Goal: Check status: Check status

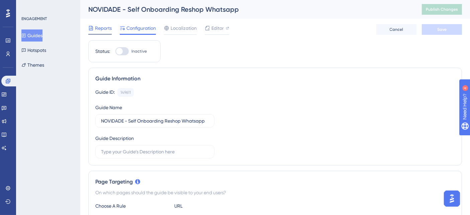
click at [106, 28] on span "Reports" at bounding box center [103, 28] width 17 height 8
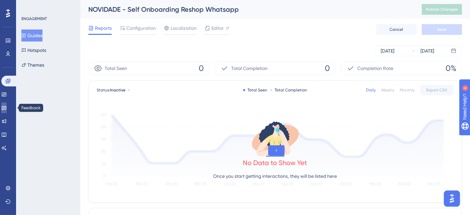
click at [7, 109] on icon at bounding box center [3, 107] width 5 height 5
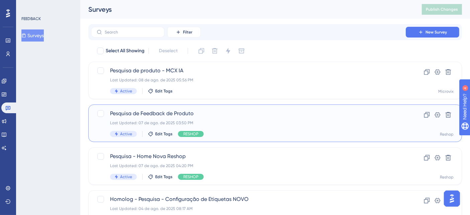
click at [243, 119] on div "Pesquisa de Feedback de Produto Last Updated: 07 de ago. de 2025 03:50 PM Activ…" at bounding box center [248, 122] width 277 height 27
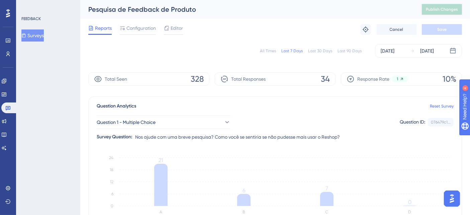
click at [409, 210] on text "D" at bounding box center [409, 211] width 3 height 5
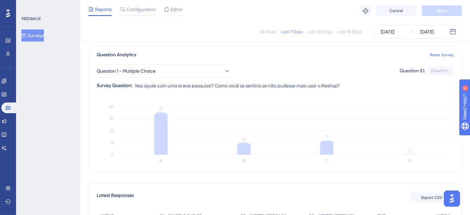
scroll to position [37, 0]
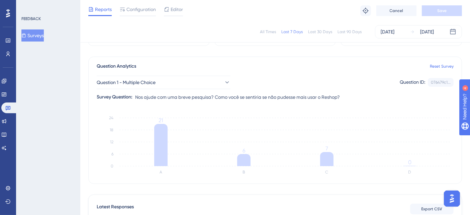
click at [36, 34] on button "Surveys" at bounding box center [32, 35] width 22 height 12
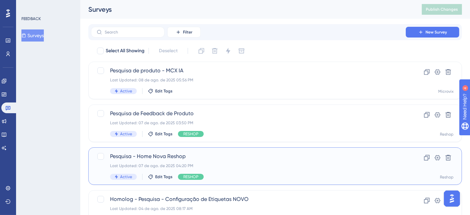
click at [215, 169] on div "Pesquisa - Home Nova Reshop Last Updated: 07 de ago. de 2025 04:20 PM Active Ed…" at bounding box center [248, 165] width 277 height 27
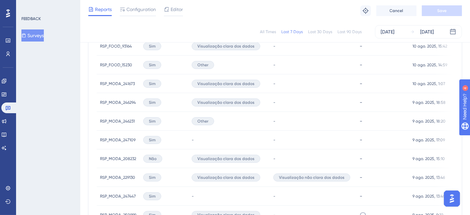
scroll to position [334, 0]
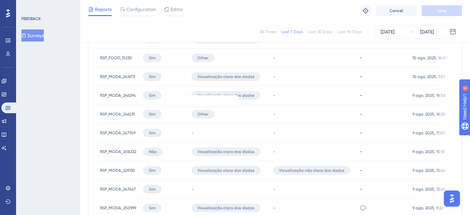
click at [203, 114] on span "Other" at bounding box center [202, 113] width 11 height 5
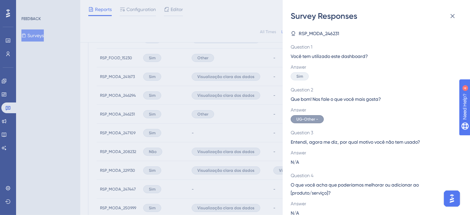
scroll to position [7, 0]
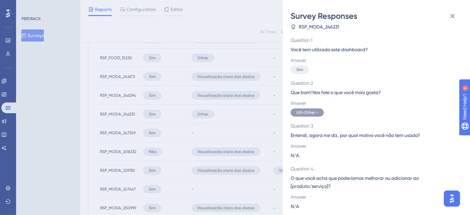
click at [210, 128] on div "Survey Responses RSP_MODA_246231 Question 1 Você tem utilizado este dashboard? …" at bounding box center [235, 107] width 470 height 215
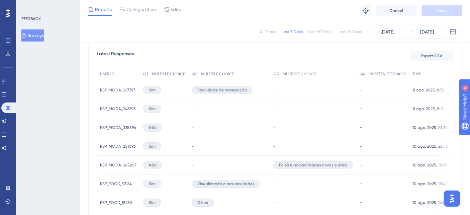
scroll to position [148, 0]
